Goal: Find specific page/section: Find specific page/section

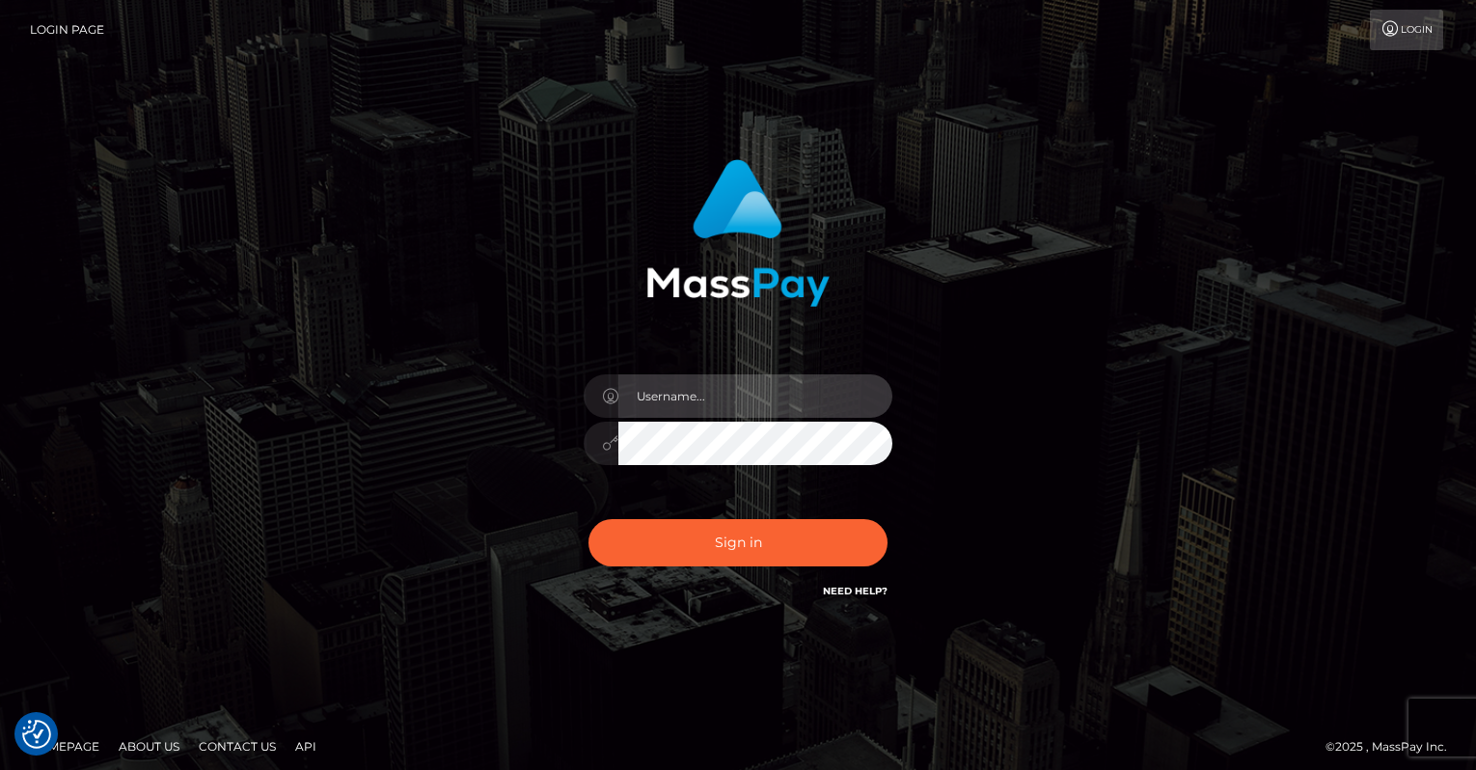
click at [680, 392] on input "text" at bounding box center [755, 395] width 274 height 43
type input "oli.fanvue"
click at [748, 398] on input "text" at bounding box center [755, 395] width 274 height 43
type input "oli.fanvue"
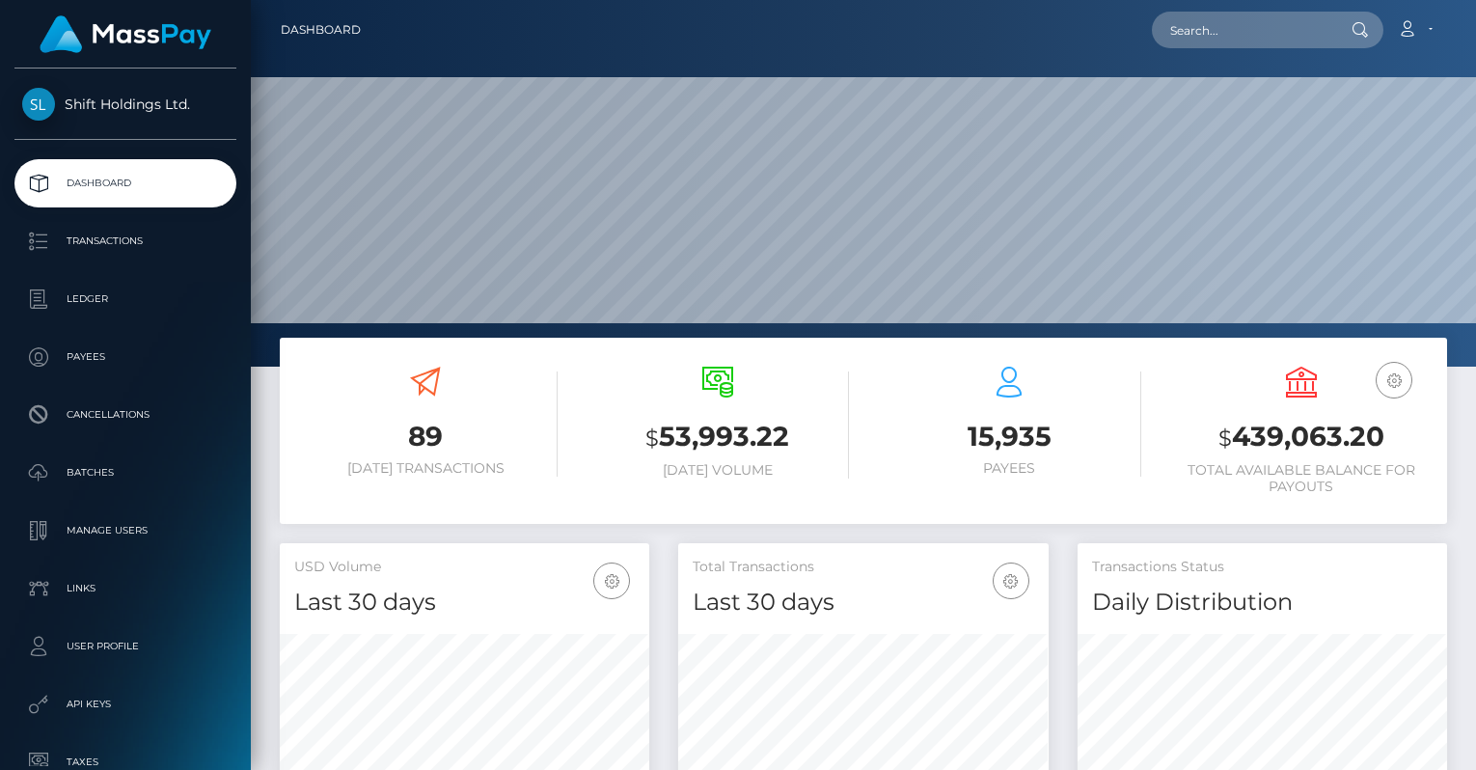
scroll to position [341, 369]
click at [1311, 29] on input "text" at bounding box center [1242, 30] width 181 height 37
paste input "isaachanai@yahoo.com"
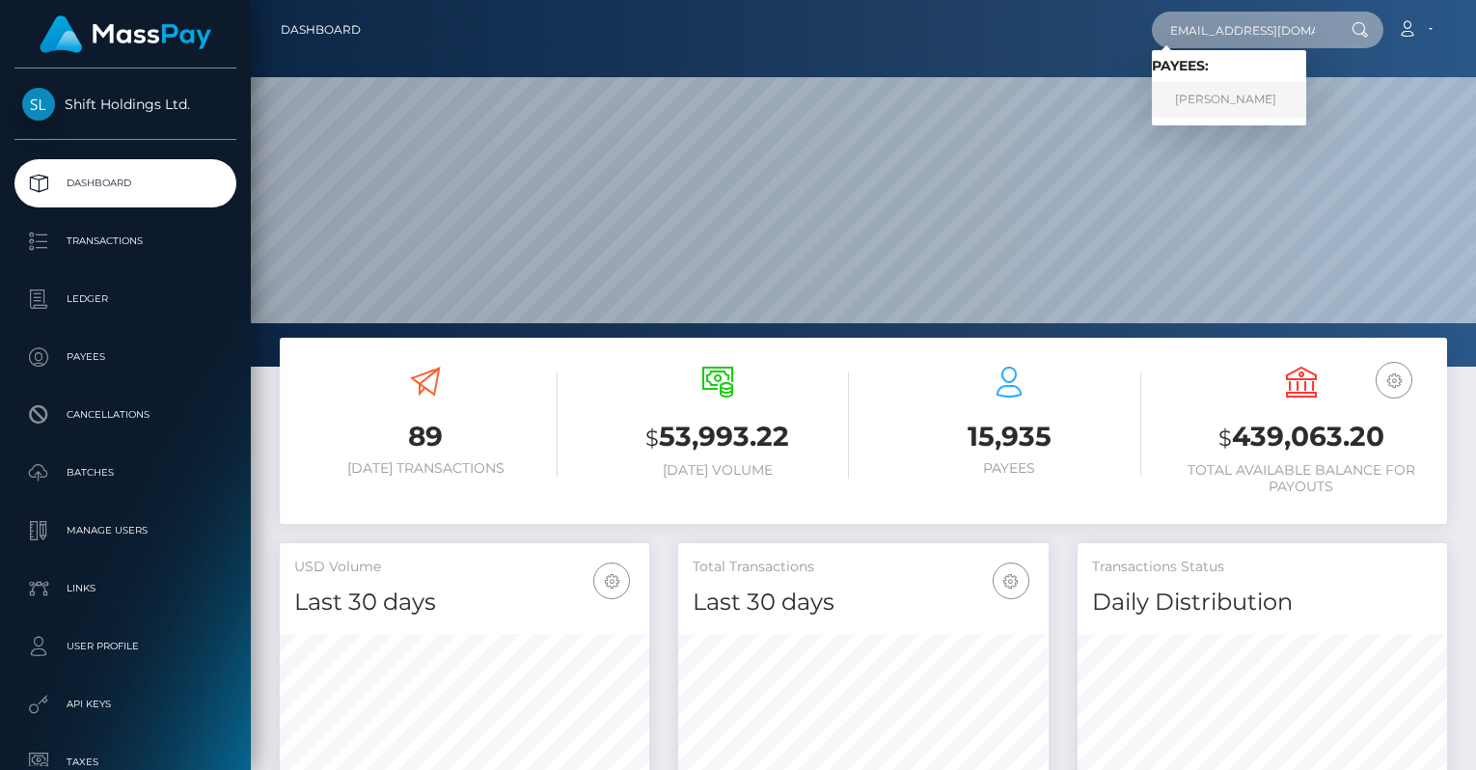
type input "isaachanai@yahoo.com"
click at [1235, 99] on link "ISAAC NAFTALIMAYER HANAI" at bounding box center [1229, 100] width 154 height 36
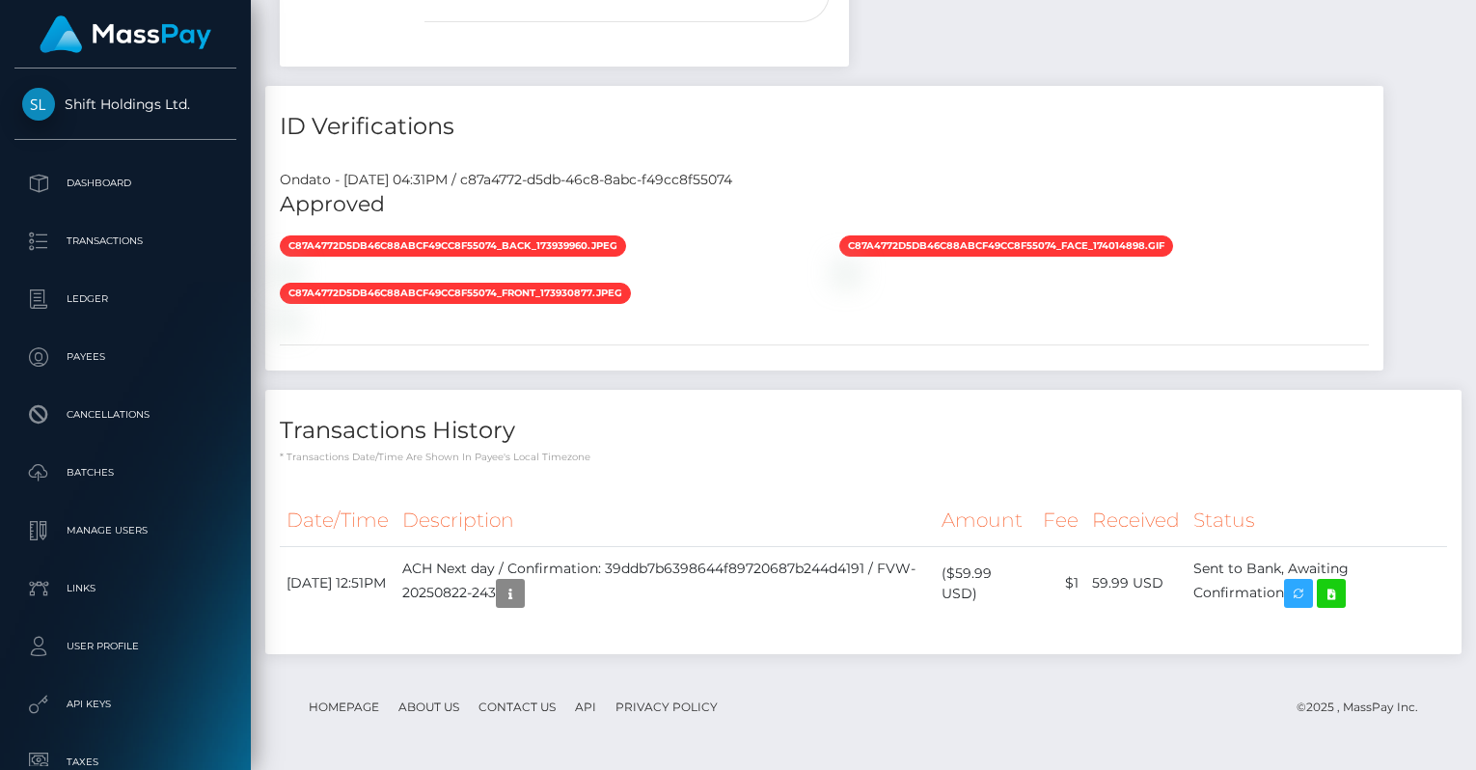
scroll to position [1420, 0]
